Goal: Transaction & Acquisition: Purchase product/service

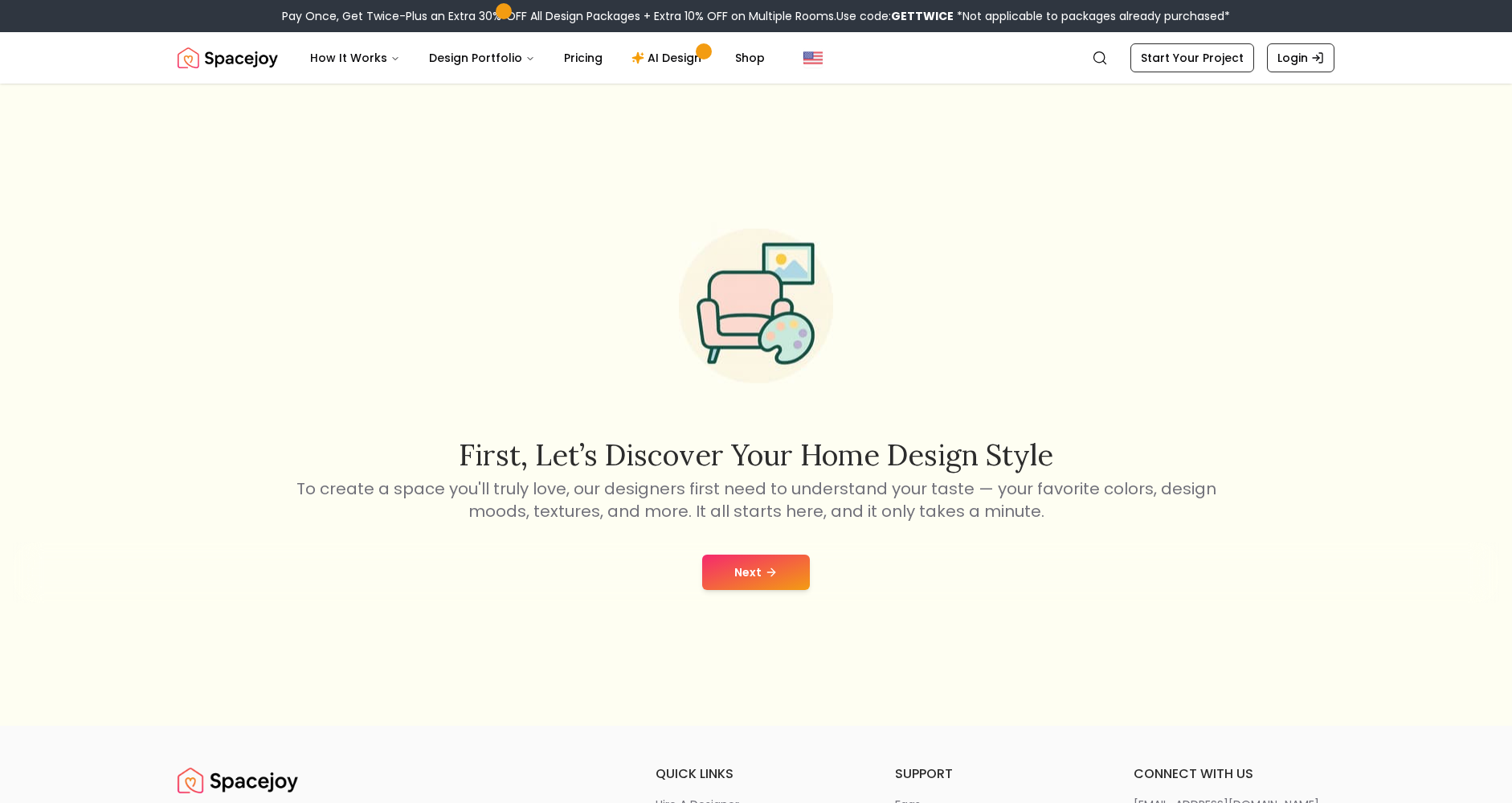
click at [737, 569] on button "Next" at bounding box center [756, 572] width 108 height 35
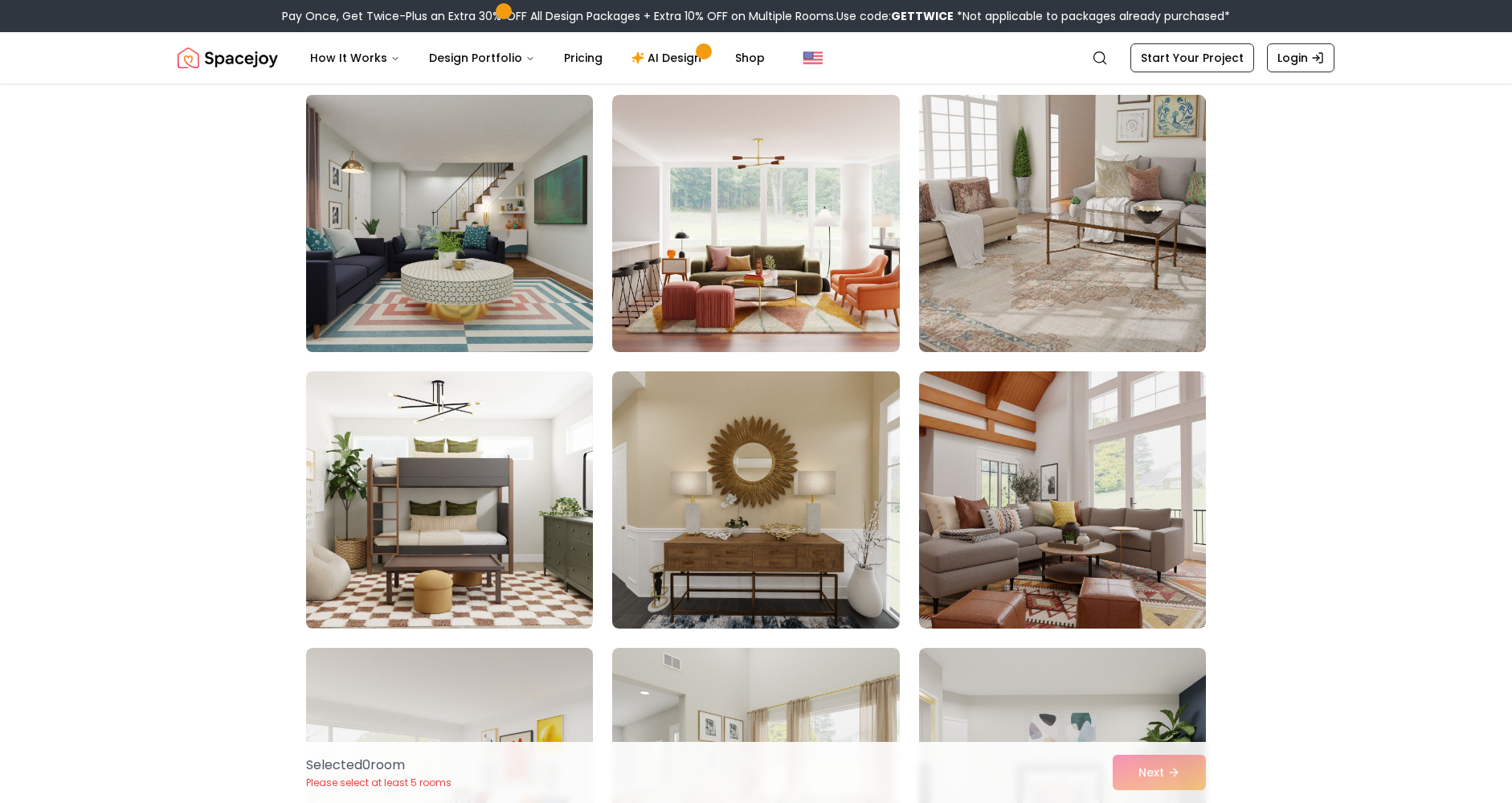
scroll to position [3777, 0]
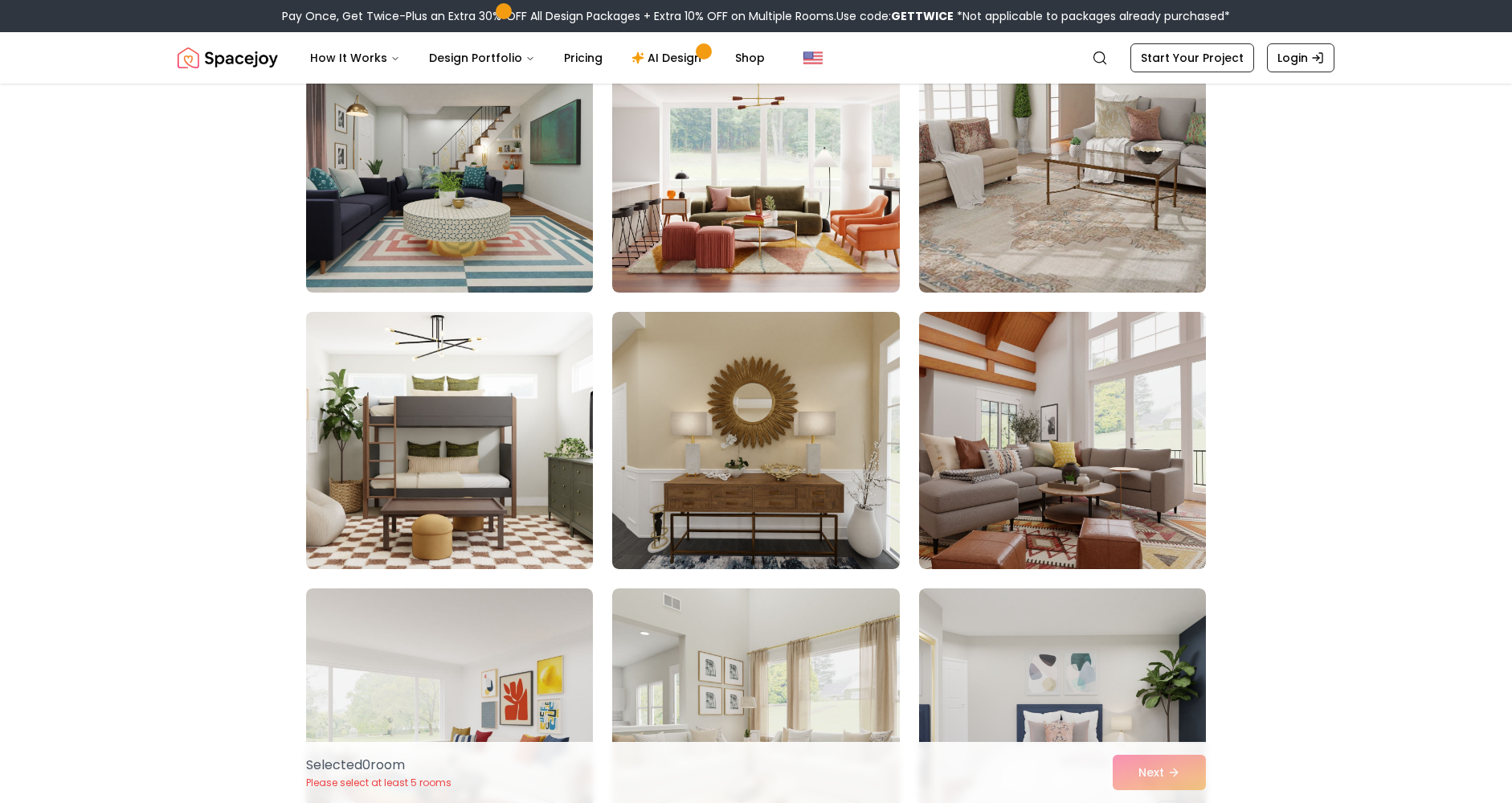
click at [500, 453] on img at bounding box center [450, 441] width 301 height 270
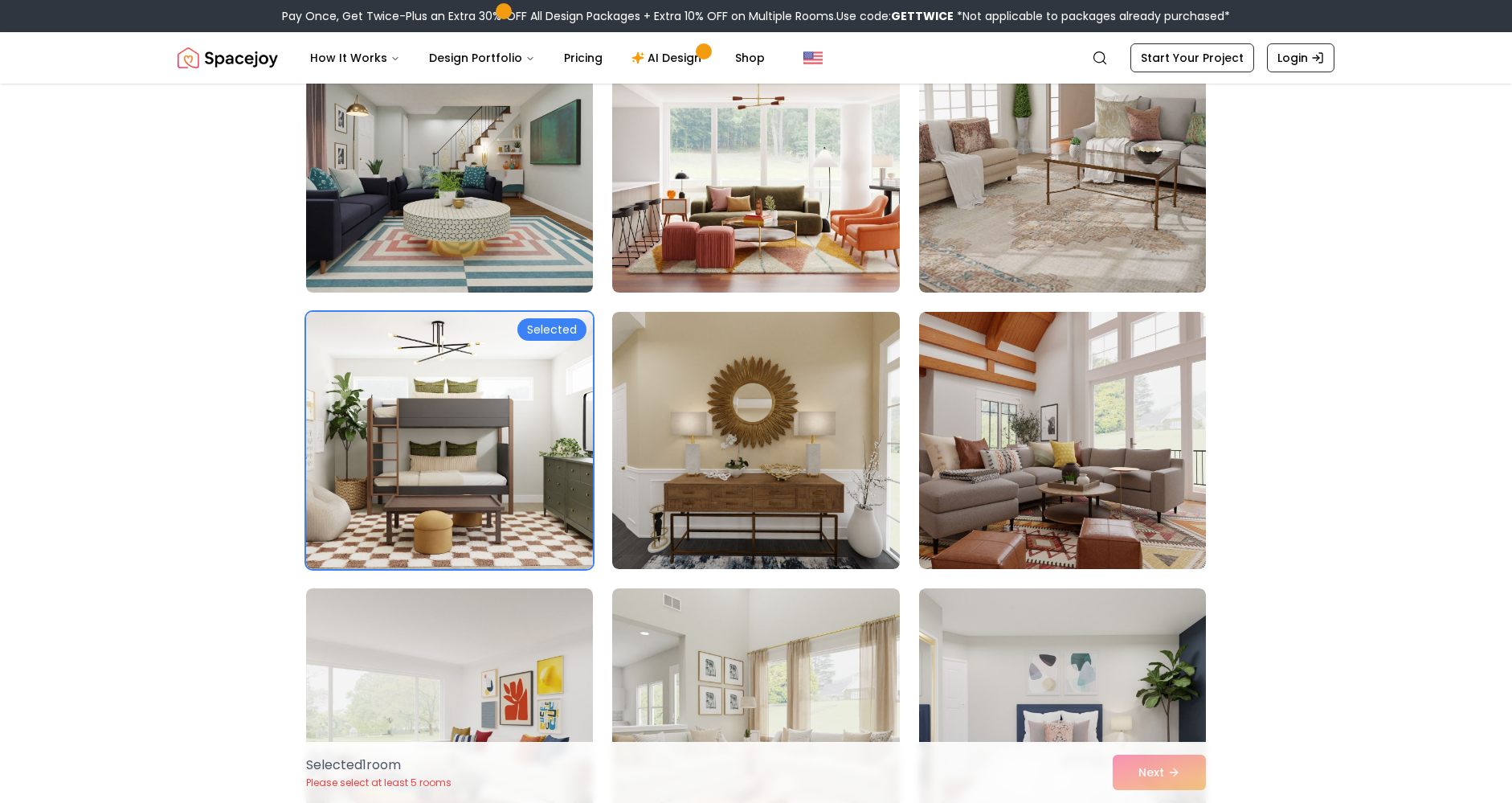
click at [1173, 775] on div "Selected 1 room Please select at least 5 rooms Next" at bounding box center [756, 772] width 925 height 61
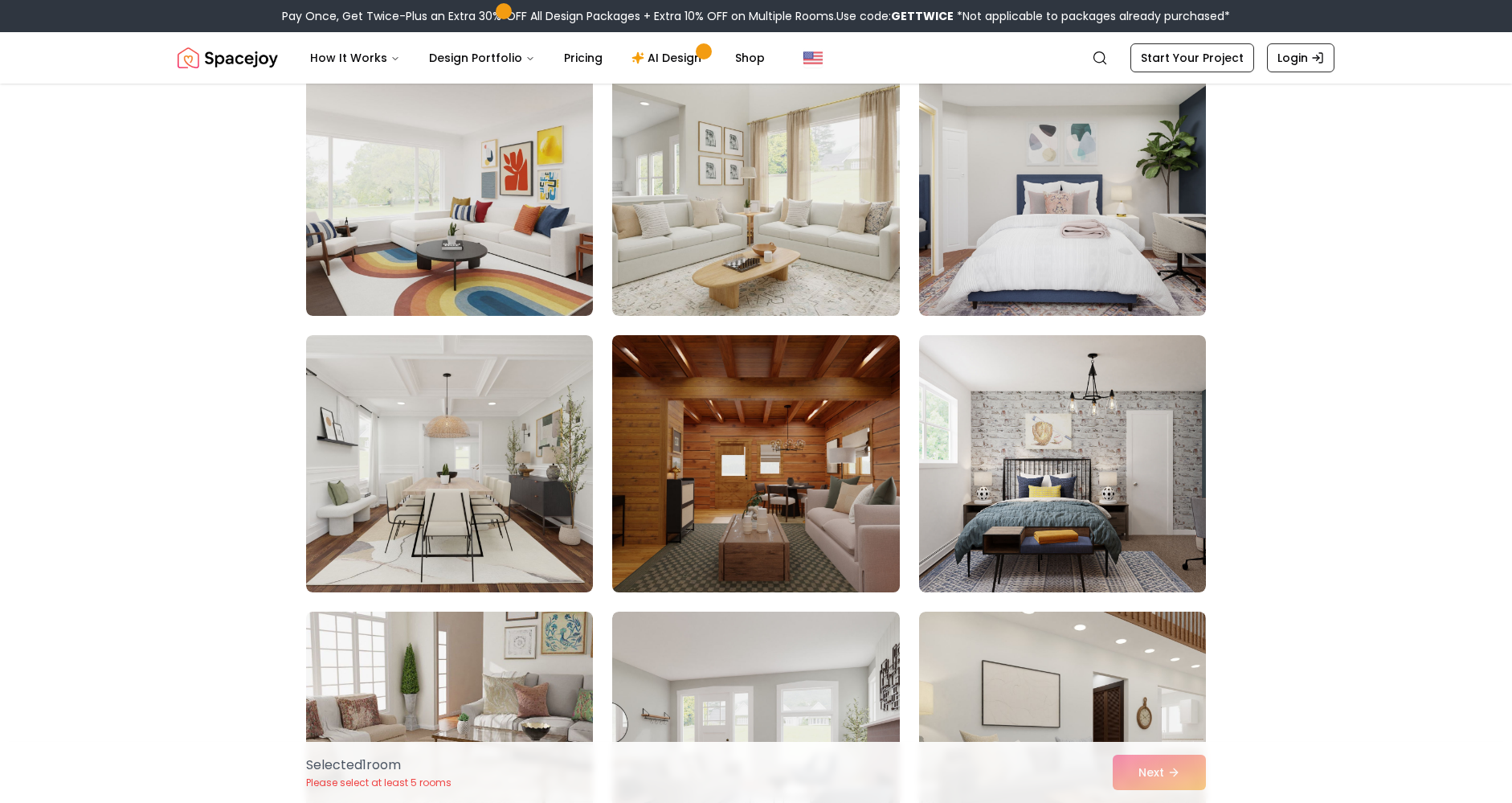
scroll to position [4581, 0]
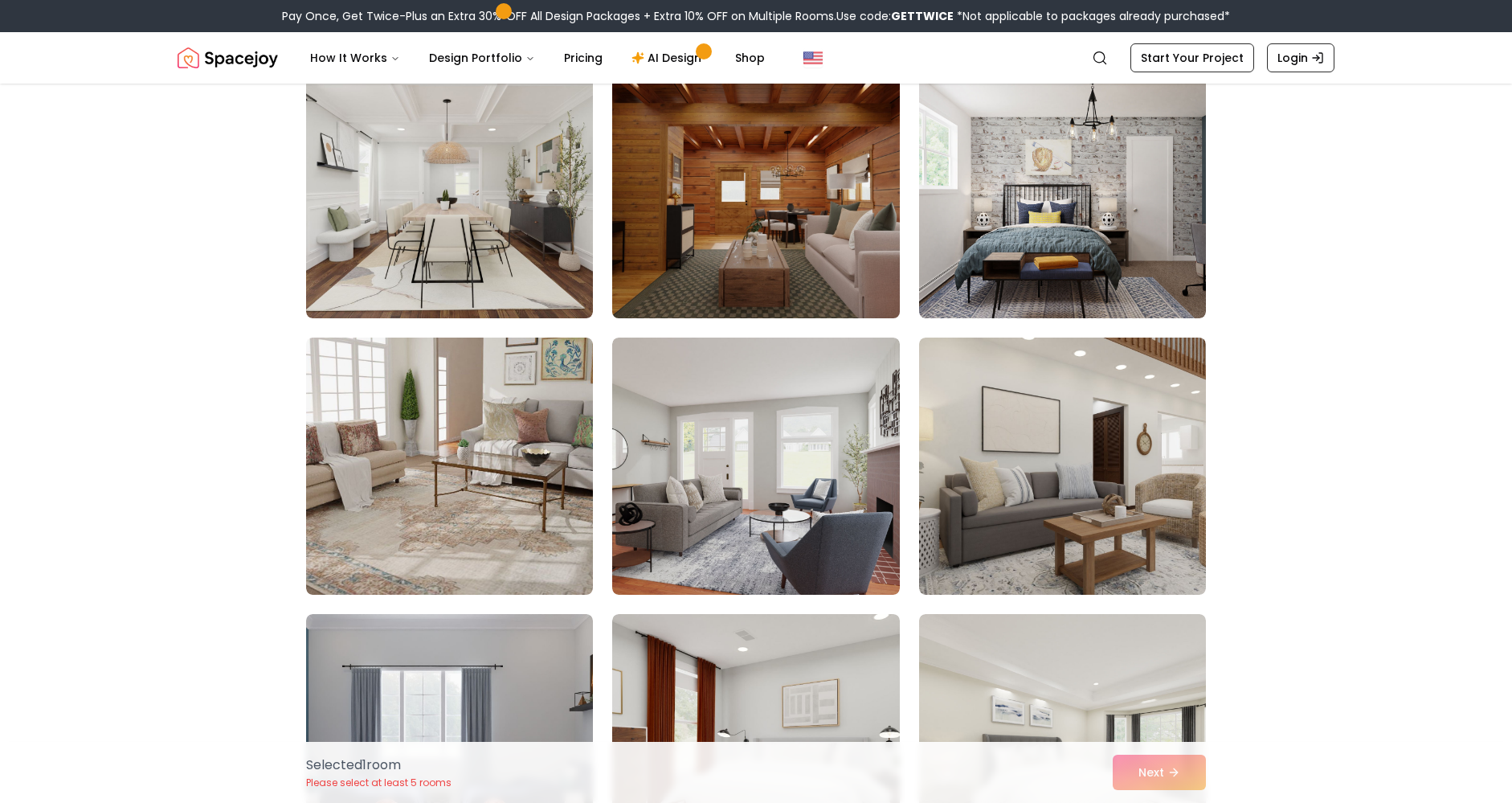
drag, startPoint x: 740, startPoint y: 221, endPoint x: 782, endPoint y: 242, distance: 47.0
click at [738, 221] on img at bounding box center [756, 190] width 301 height 270
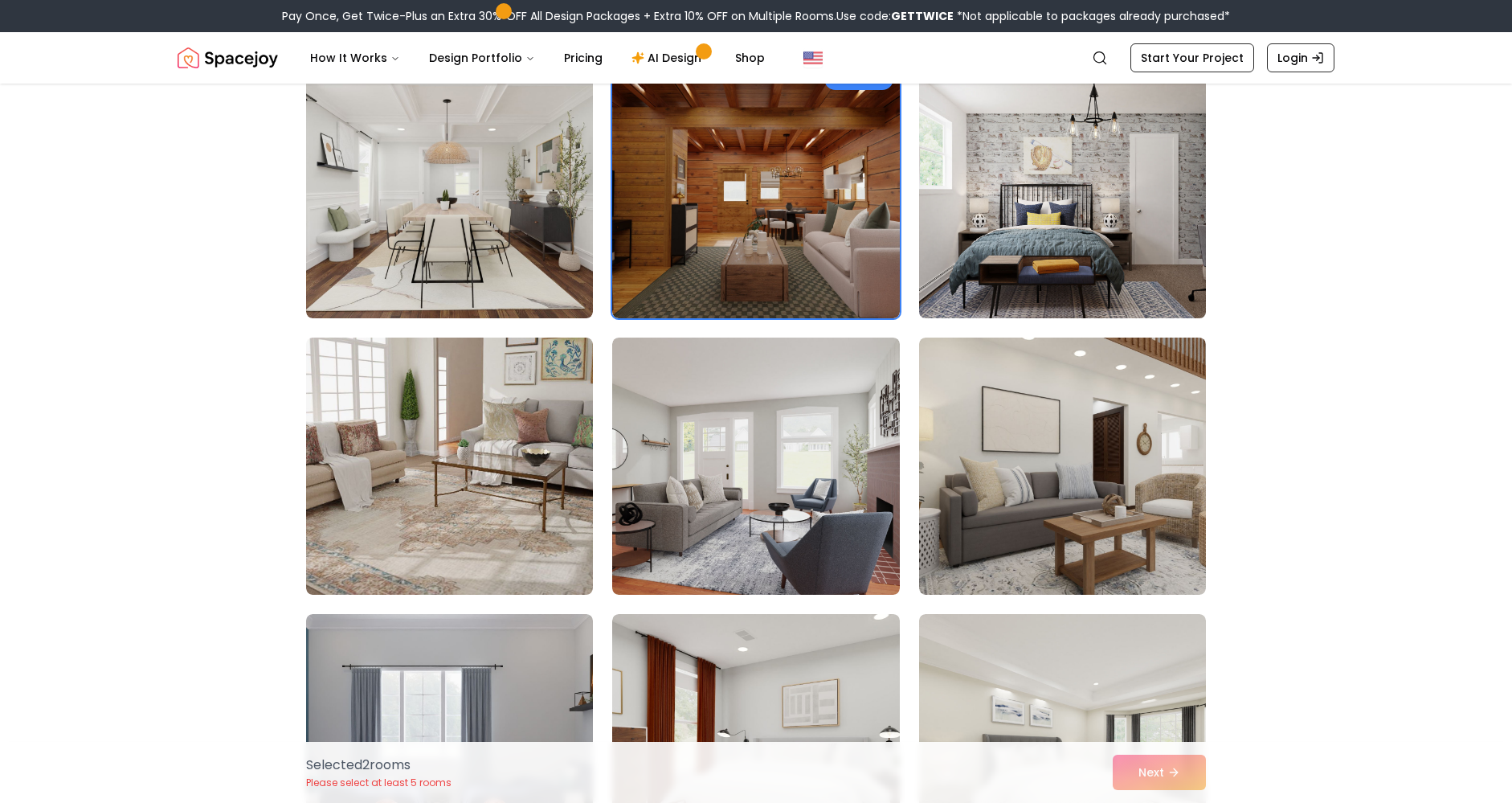
click at [1045, 248] on img at bounding box center [1062, 190] width 301 height 270
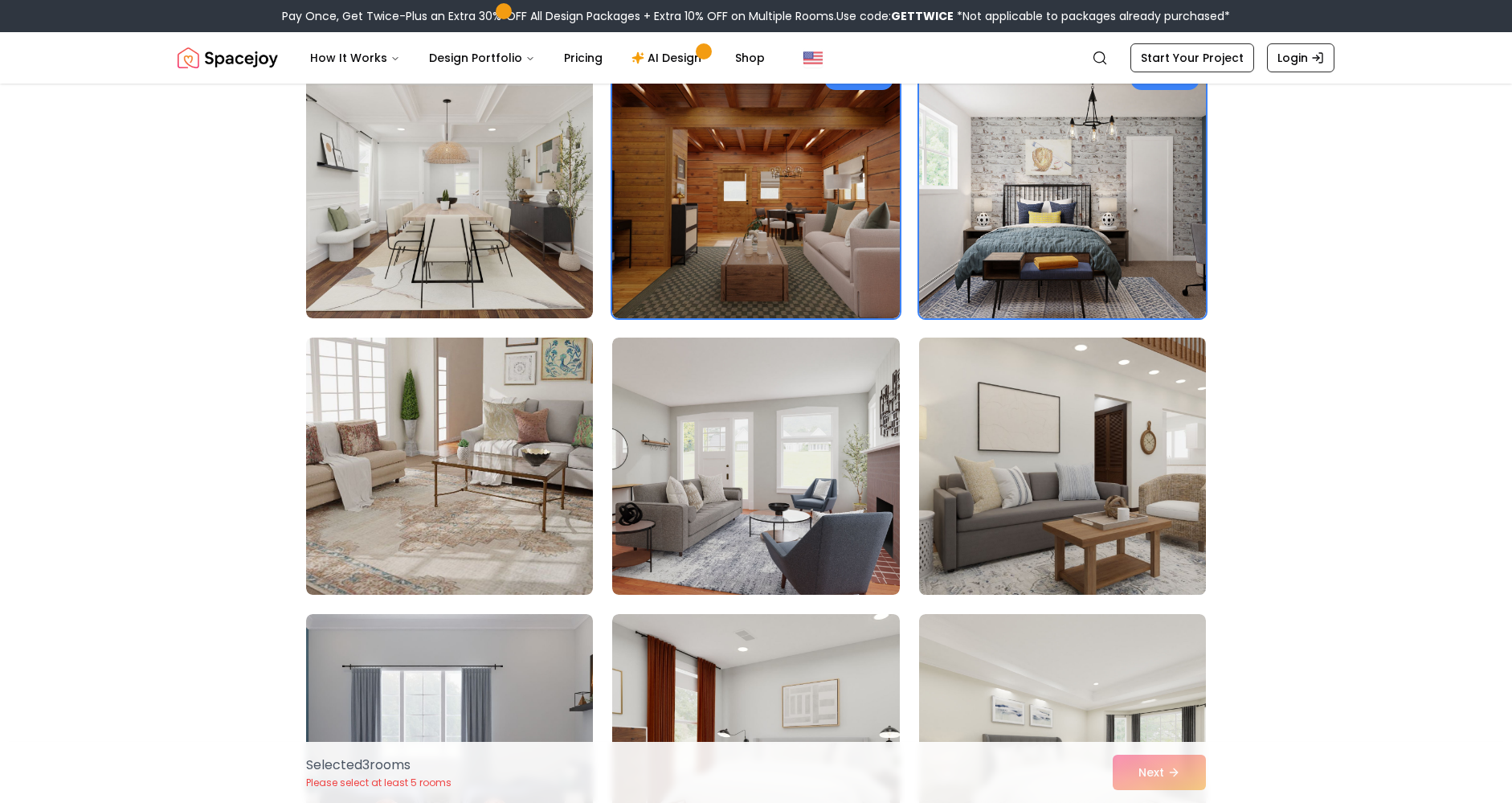
click at [1035, 480] on img at bounding box center [1062, 466] width 301 height 270
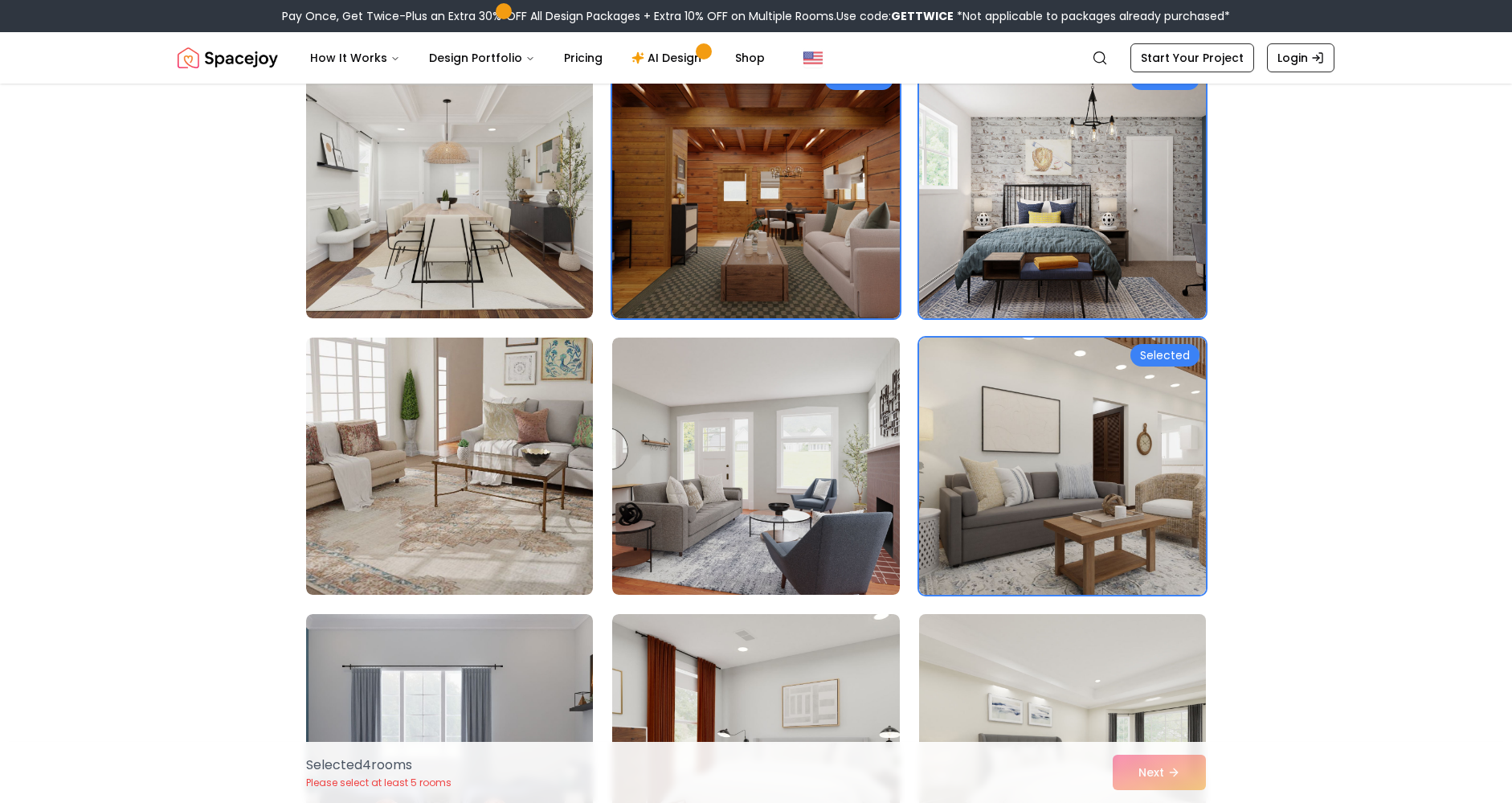
click at [951, 630] on img at bounding box center [1062, 743] width 301 height 270
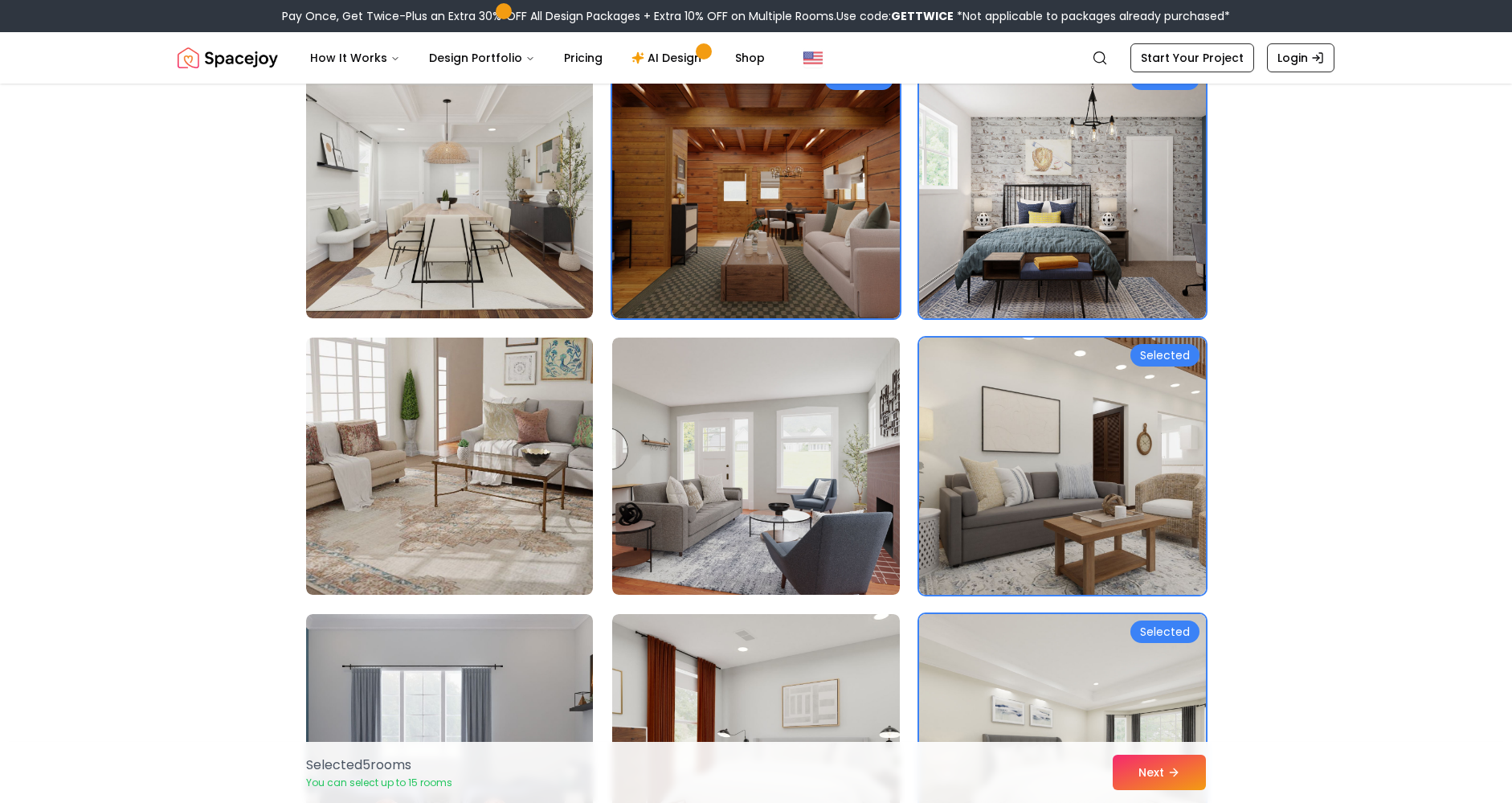
click at [1165, 774] on button "Next" at bounding box center [1159, 772] width 93 height 35
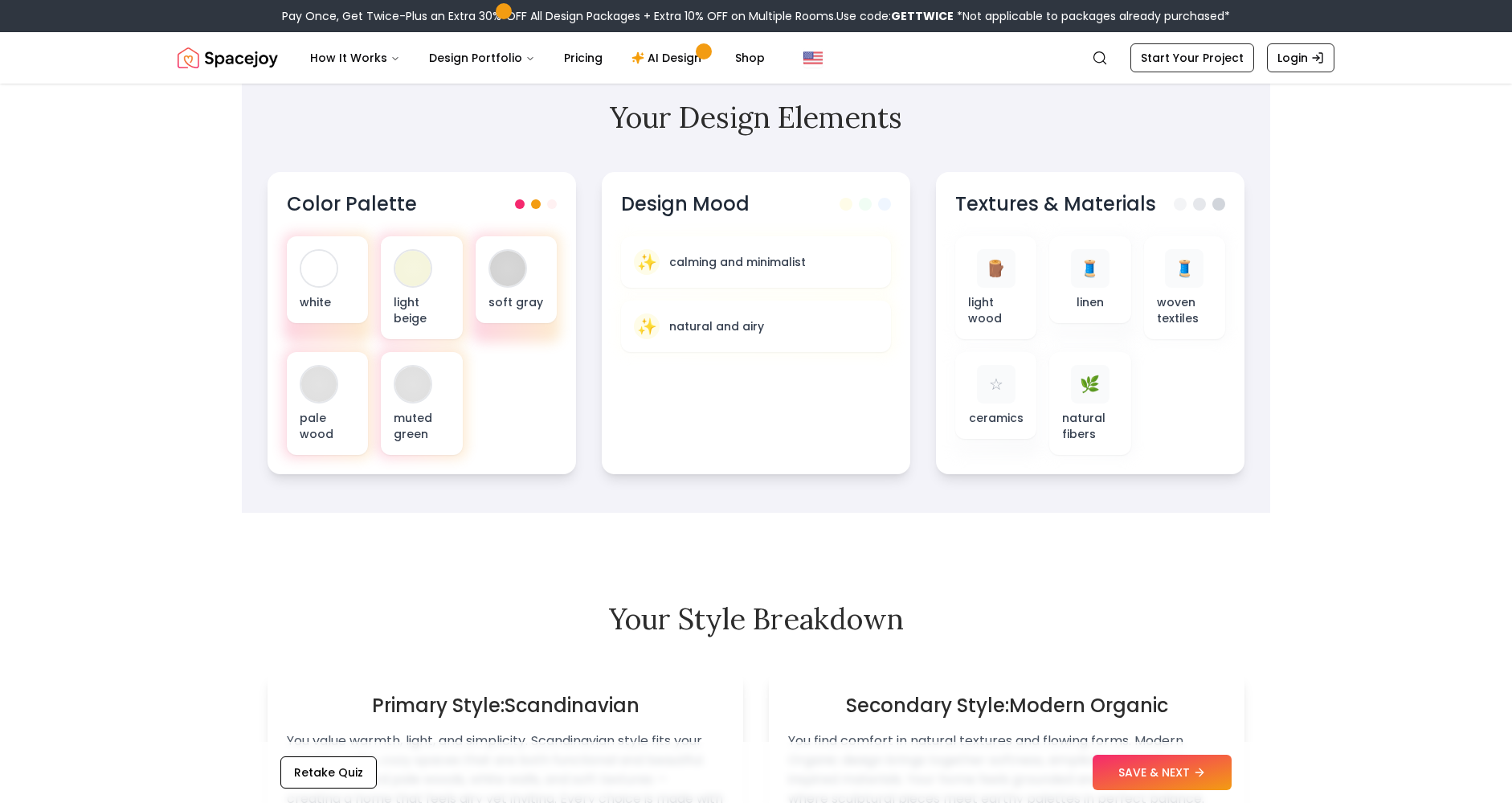
scroll to position [563, 0]
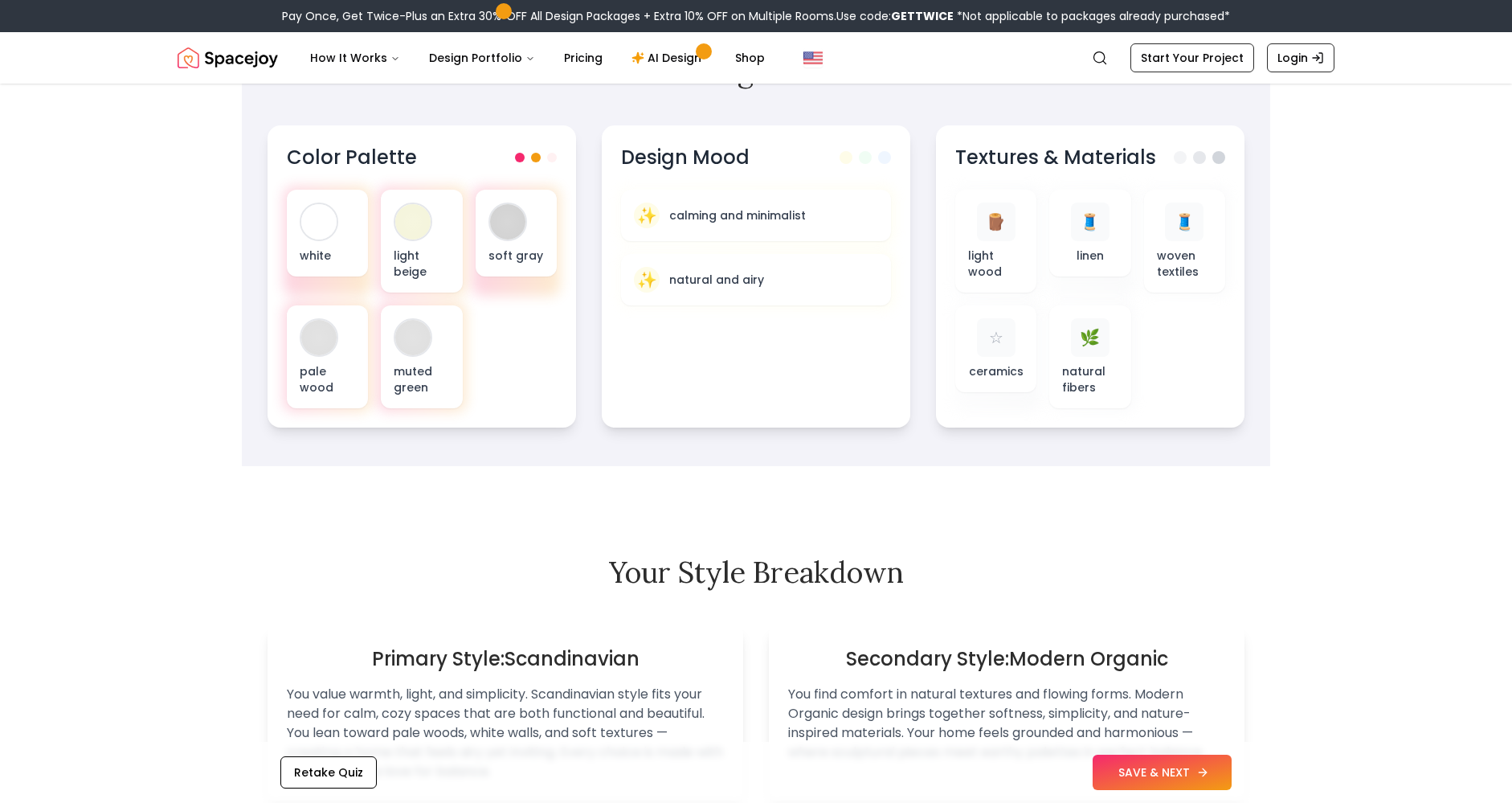
click at [1155, 763] on button "SAVE & NEXT" at bounding box center [1162, 772] width 139 height 35
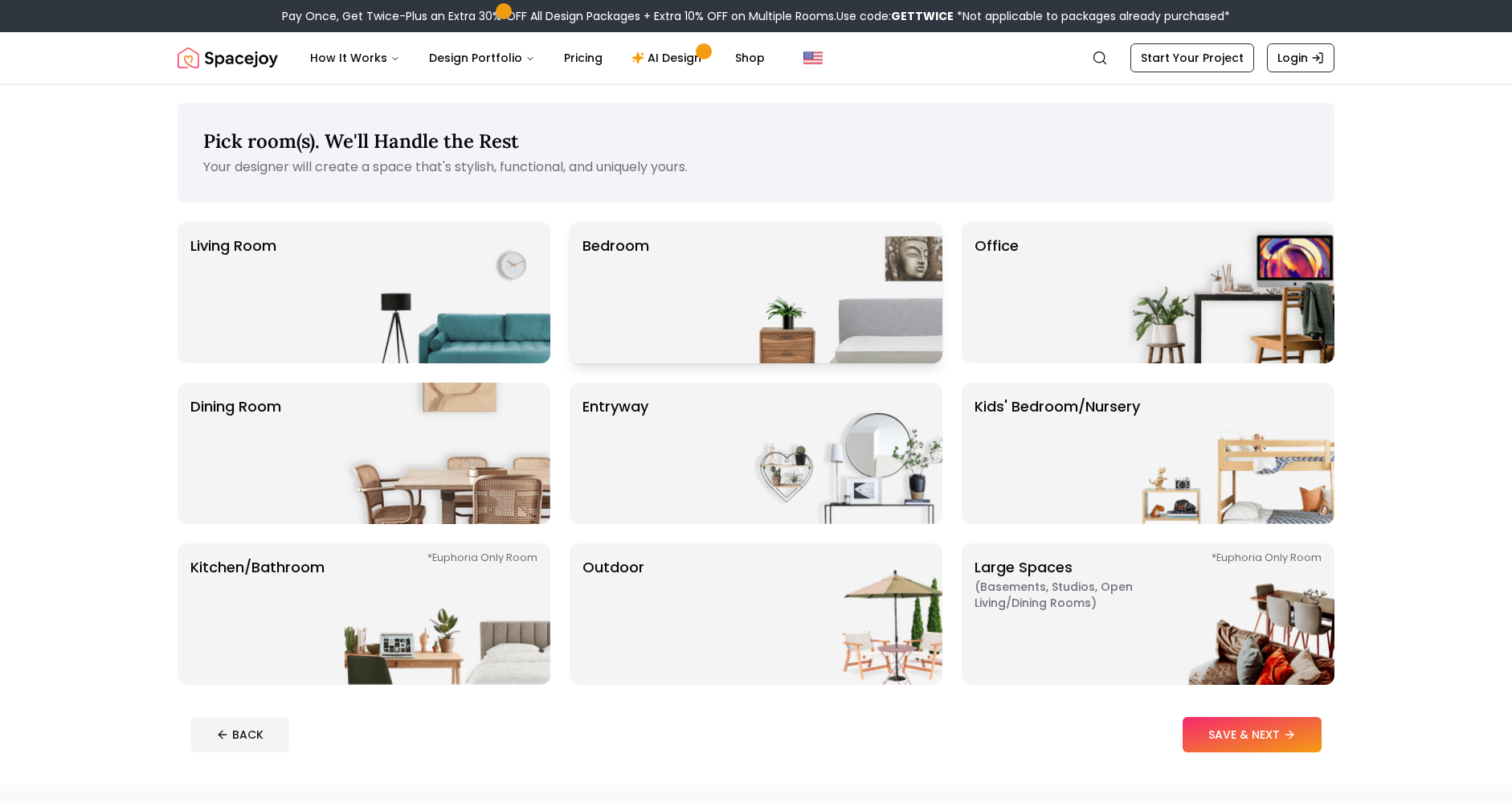
click at [675, 324] on div "Bedroom" at bounding box center [756, 292] width 373 height 142
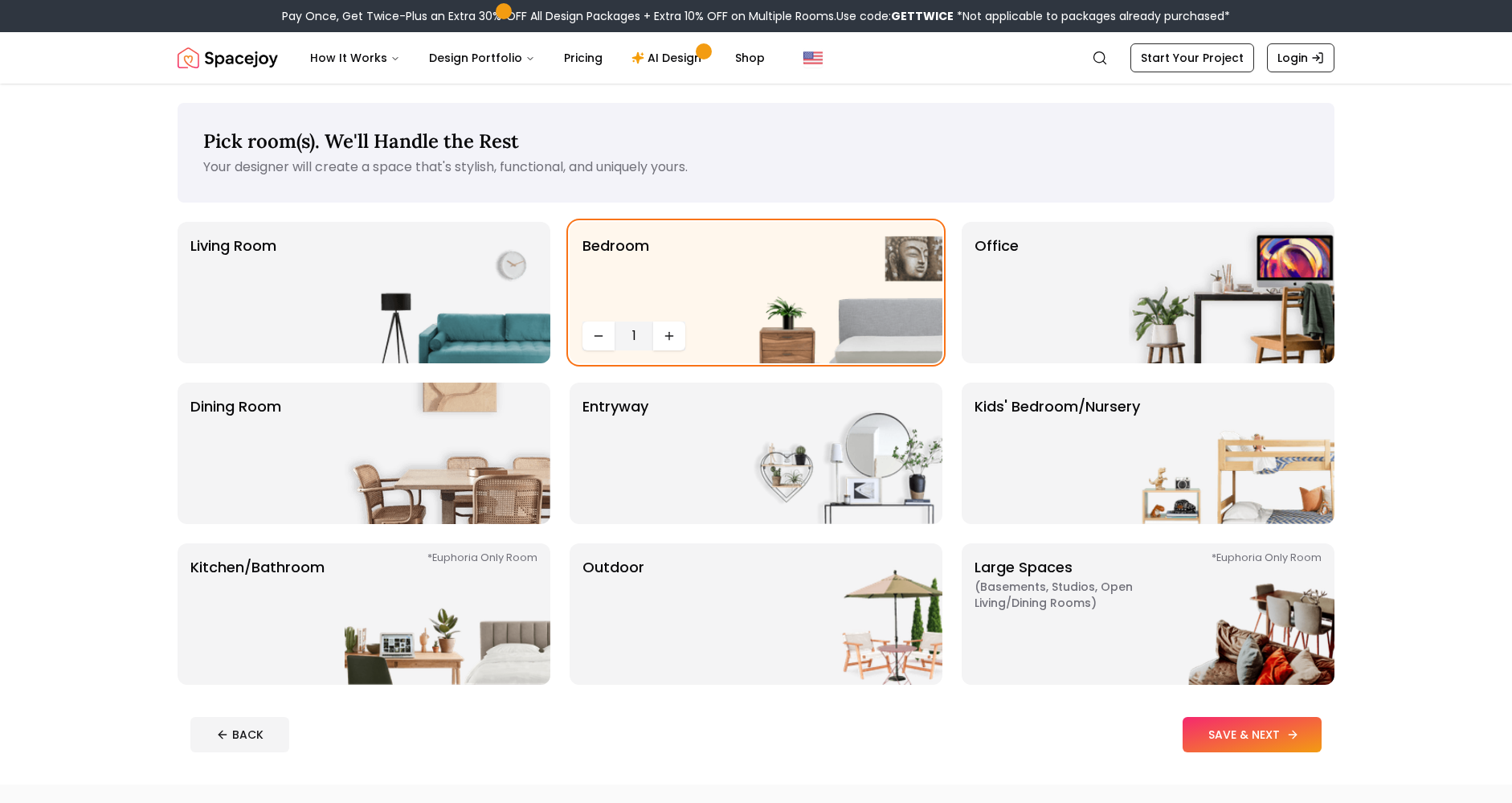
click at [1284, 741] on button "SAVE & NEXT" at bounding box center [1252, 734] width 139 height 35
